Goal: Information Seeking & Learning: Learn about a topic

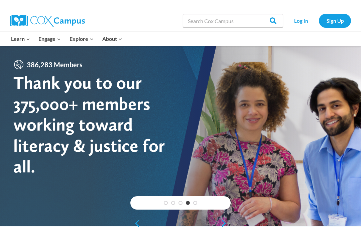
click at [299, 11] on div "Log In Sign Up" at bounding box center [319, 20] width 65 height 21
click at [300, 17] on link "Log In" at bounding box center [301, 21] width 29 height 14
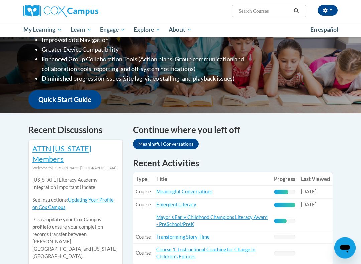
scroll to position [128, 0]
click at [162, 139] on link "Meaningful Conversations" at bounding box center [166, 144] width 66 height 11
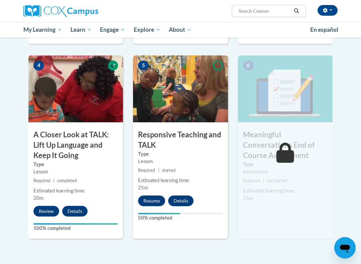
scroll to position [314, 0]
click at [151, 197] on button "Resume" at bounding box center [151, 201] width 27 height 11
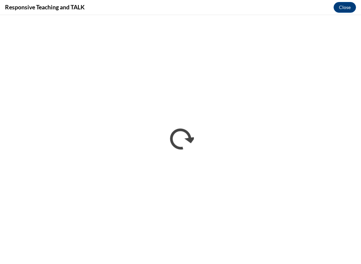
scroll to position [0, 0]
